Goal: Download file/media

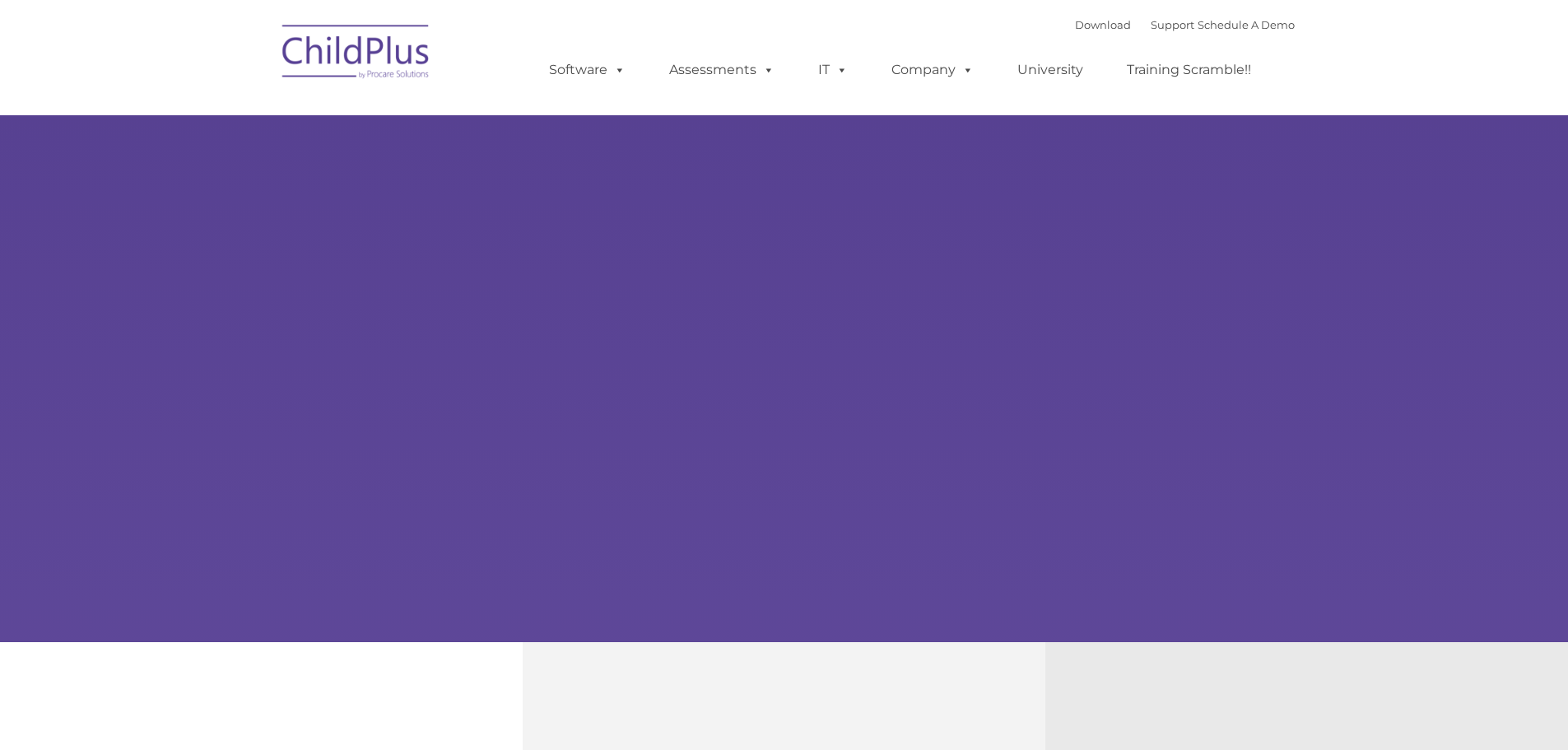
select select "MEDIUM"
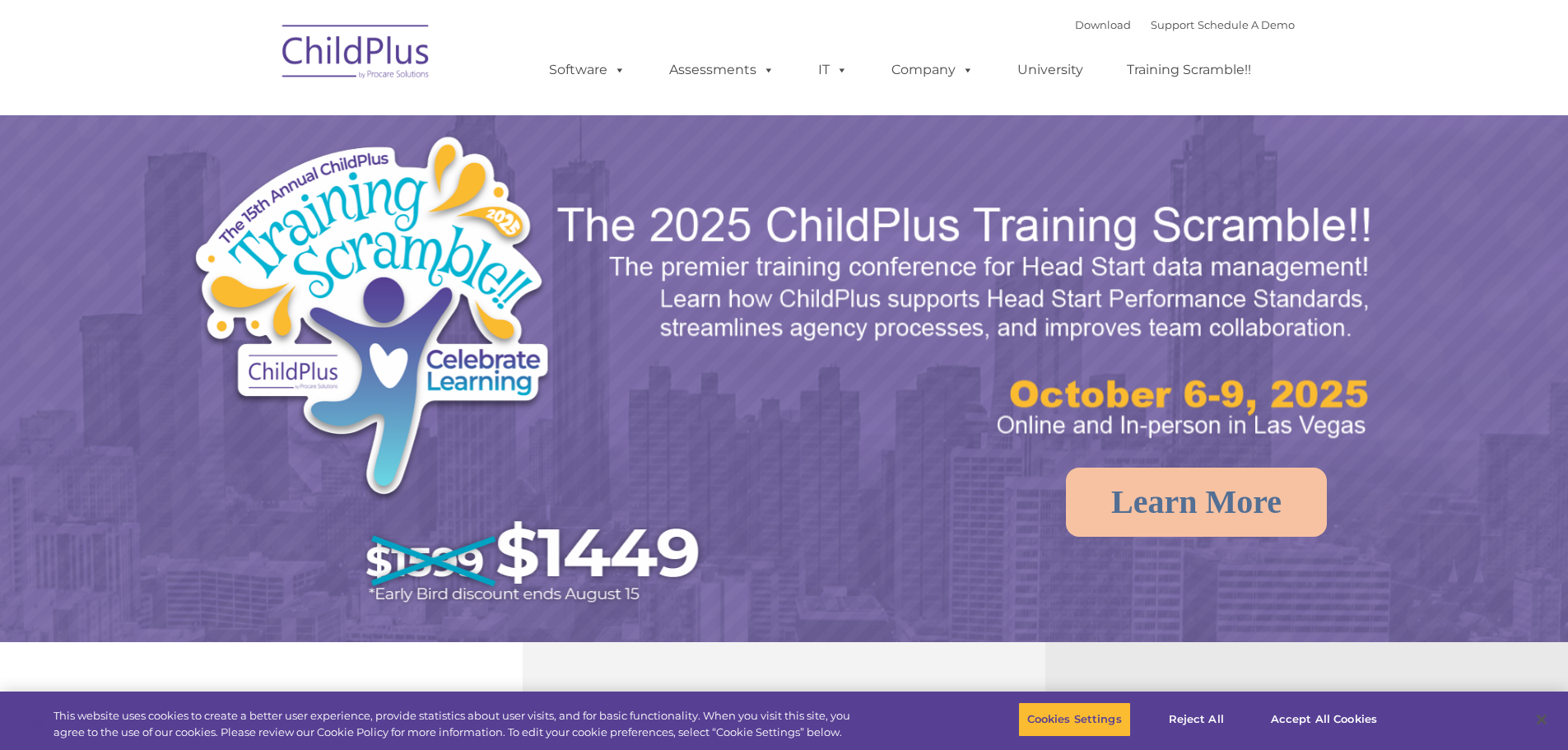
select select "MEDIUM"
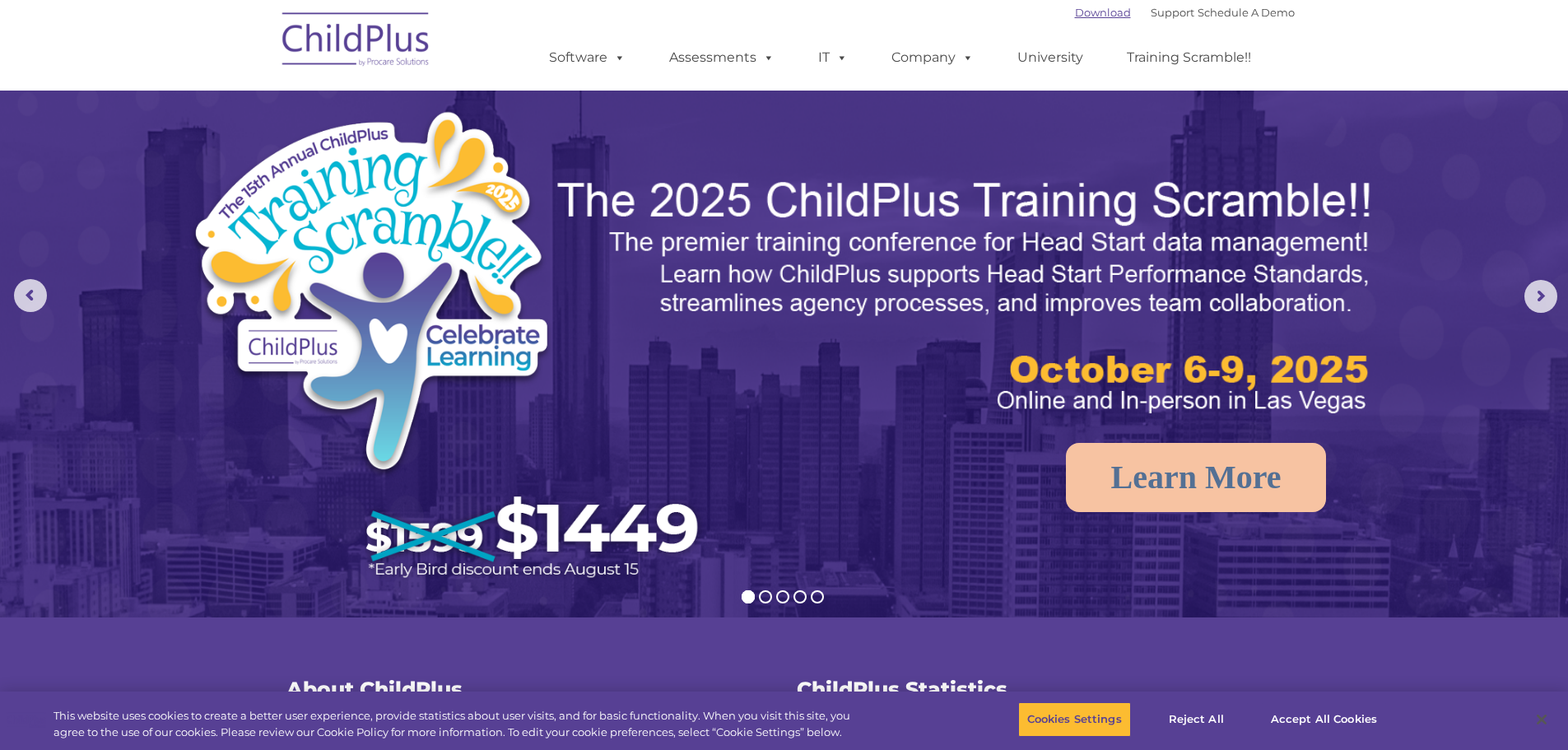
click at [1098, 6] on link "Download" at bounding box center [1103, 12] width 56 height 13
click at [1075, 17] on link "Download" at bounding box center [1103, 12] width 56 height 13
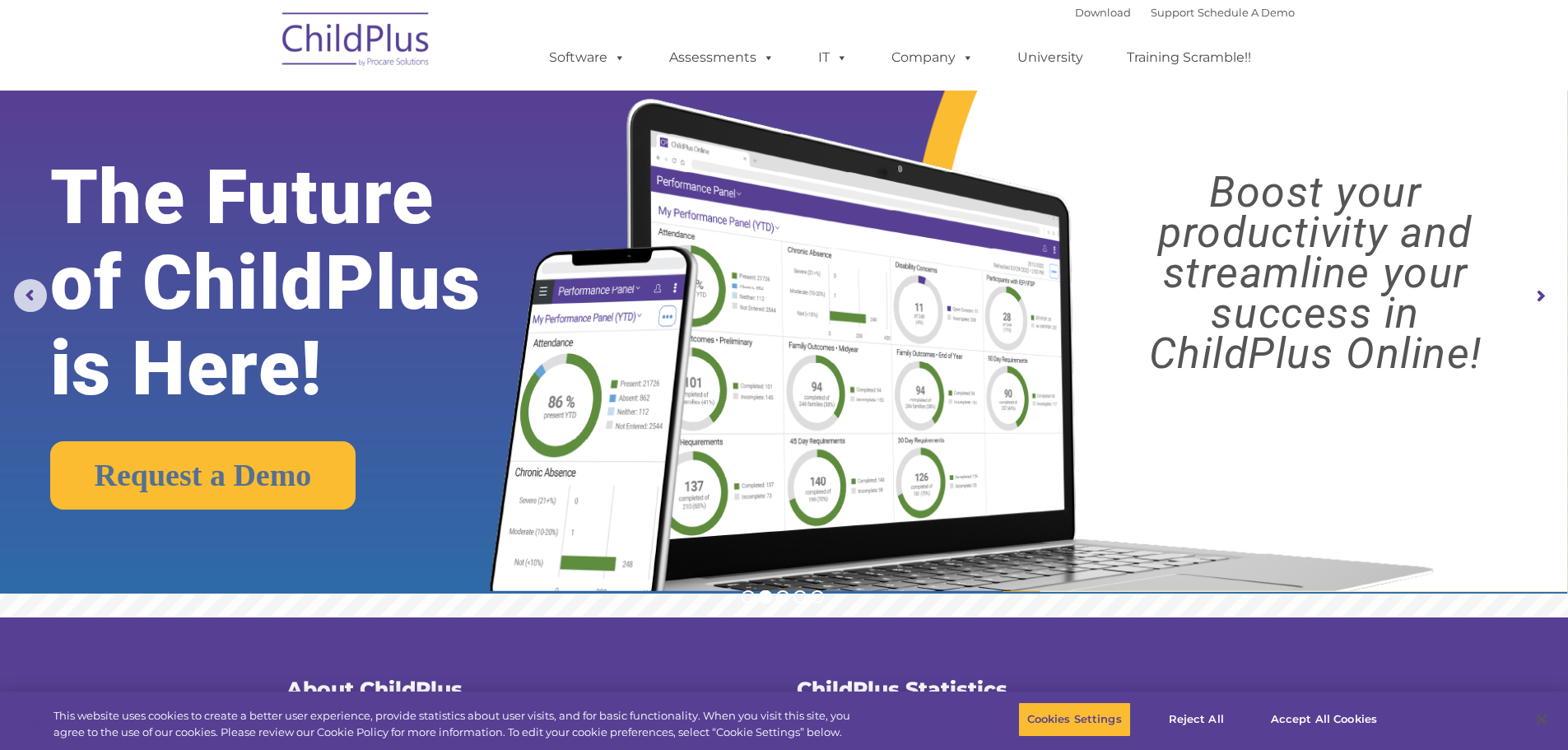
click at [1099, 28] on ul "Software ChildPlus: The original and most widely-used Head Start data managemen…" at bounding box center [905, 58] width 779 height 66
click at [1084, 9] on link "Download" at bounding box center [1103, 12] width 56 height 13
